Goal: Check status

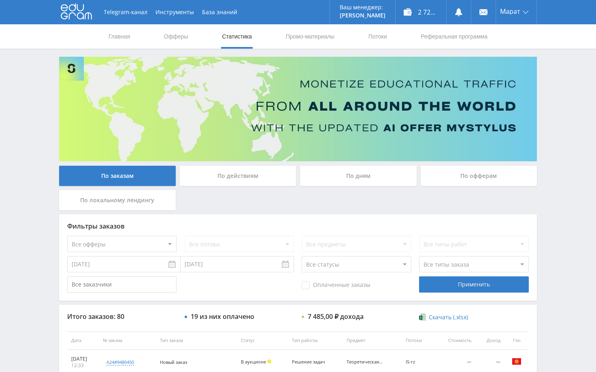
click at [578, 71] on div "Telegram-канал Инструменты База знаний Ваш менеджер: [PERSON_NAME] Online @edug…" at bounding box center [298, 340] width 596 height 680
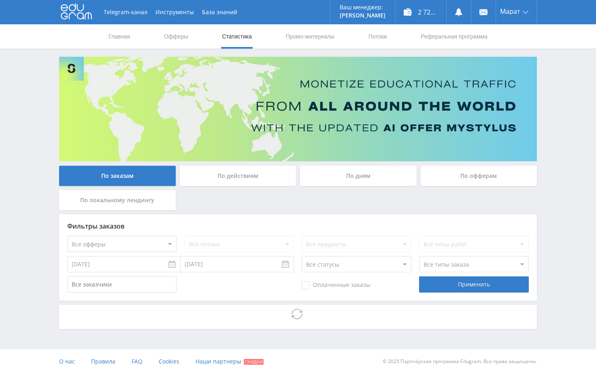
click at [564, 101] on div "Telegram-канал Инструменты База знаний Ваш менеджер: [PERSON_NAME] Online @edug…" at bounding box center [298, 186] width 596 height 373
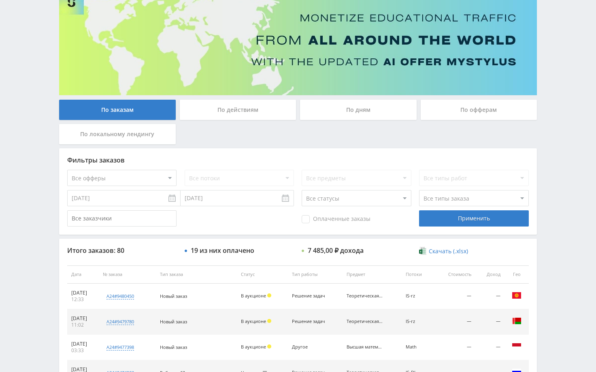
scroll to position [40, 0]
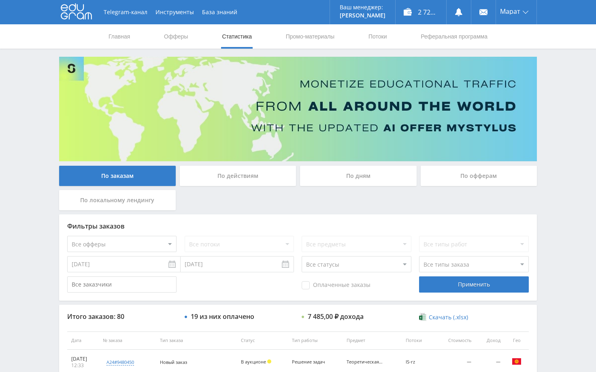
click at [581, 225] on div "Telegram-канал Инструменты База знаний Ваш менеджер: [PERSON_NAME] Online @edug…" at bounding box center [298, 340] width 596 height 680
click at [563, 194] on div "Telegram-канал Инструменты База знаний Ваш менеджер: [PERSON_NAME] Online @edug…" at bounding box center [298, 340] width 596 height 680
